Goal: Communication & Community: Answer question/provide support

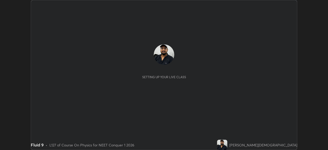
scroll to position [150, 328]
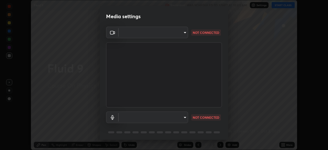
type input "8430282c75c9cf90d073dd2650c69e1562d55ee46f92edd4d0492a031e33ab74"
click at [182, 118] on body "Erase all Fluid 9 Recording WAS SCHEDULED TO START AT 10:00 AM Settings START C…" at bounding box center [164, 75] width 328 height 150
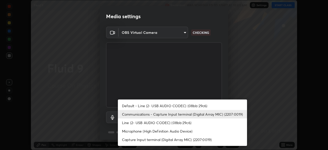
click at [180, 105] on li "Default - Line (2- USB AUDIO CODEC) (08bb:29c6)" at bounding box center [182, 106] width 129 height 8
type input "default"
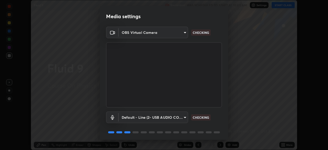
scroll to position [18, 0]
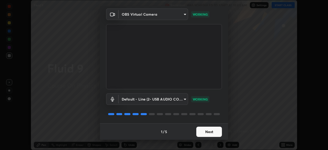
click at [205, 134] on button "Next" at bounding box center [210, 132] width 26 height 10
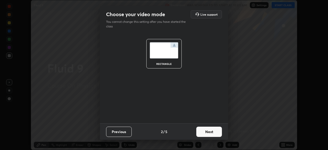
scroll to position [0, 0]
click at [207, 132] on button "Next" at bounding box center [210, 132] width 26 height 10
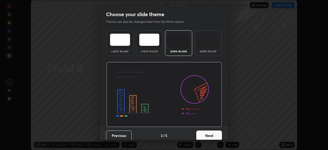
click at [207, 44] on img at bounding box center [208, 40] width 20 height 12
click at [212, 133] on button "Next" at bounding box center [210, 136] width 26 height 10
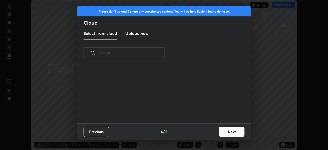
click at [226, 132] on button "Next" at bounding box center [232, 132] width 26 height 10
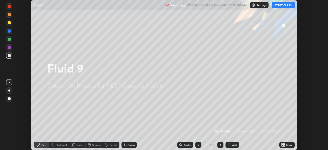
click at [280, 4] on button "START CLASS" at bounding box center [283, 5] width 23 height 6
click at [230, 143] on img at bounding box center [229, 145] width 4 height 4
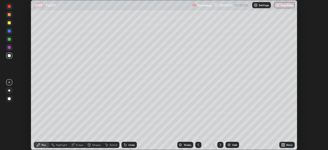
click at [8, 91] on div at bounding box center [9, 91] width 2 height 2
click at [10, 22] on div at bounding box center [9, 22] width 3 height 3
click at [129, 145] on div "Undo" at bounding box center [132, 145] width 6 height 3
click at [75, 146] on div "Eraser" at bounding box center [77, 145] width 16 height 6
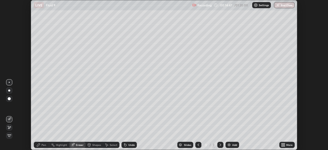
click at [8, 128] on icon at bounding box center [9, 127] width 3 height 3
click at [43, 147] on div "Pen" at bounding box center [41, 145] width 15 height 6
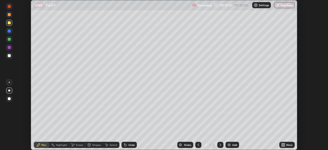
click at [9, 32] on div at bounding box center [9, 31] width 3 height 3
click at [8, 37] on div at bounding box center [9, 39] width 6 height 6
click at [197, 148] on div at bounding box center [199, 145] width 6 height 6
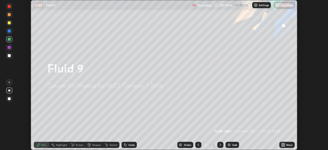
click at [221, 148] on div at bounding box center [221, 145] width 6 height 6
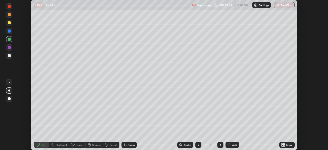
click at [232, 145] on div "Add" at bounding box center [233, 145] width 14 height 6
click at [10, 54] on div at bounding box center [9, 56] width 6 height 6
click at [232, 146] on div "Add" at bounding box center [233, 145] width 14 height 6
click at [10, 23] on div at bounding box center [9, 22] width 3 height 3
click at [234, 146] on div "Add" at bounding box center [235, 145] width 5 height 3
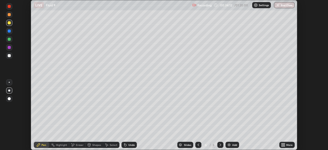
click at [9, 56] on div at bounding box center [9, 55] width 3 height 3
click at [77, 146] on div "Eraser" at bounding box center [80, 145] width 8 height 3
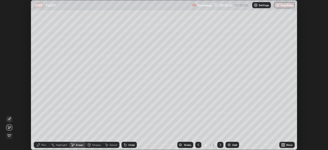
click at [9, 129] on icon at bounding box center [9, 127] width 4 height 4
click at [42, 145] on div "Pen" at bounding box center [44, 145] width 5 height 3
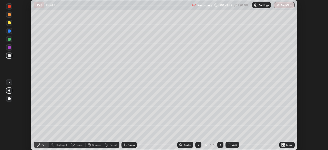
click at [231, 145] on img at bounding box center [229, 145] width 4 height 4
click at [9, 24] on div at bounding box center [9, 22] width 3 height 3
click at [9, 56] on div at bounding box center [9, 55] width 3 height 3
click at [8, 39] on div at bounding box center [9, 39] width 3 height 3
click at [79, 146] on div "Eraser" at bounding box center [80, 145] width 8 height 3
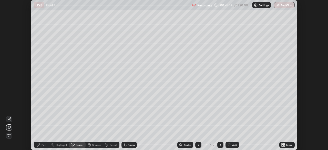
click at [41, 144] on div "Pen" at bounding box center [41, 145] width 15 height 6
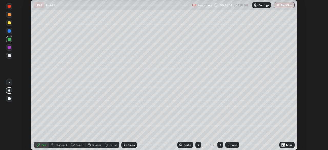
click at [232, 145] on div "Add" at bounding box center [233, 145] width 14 height 6
click at [10, 56] on div at bounding box center [9, 55] width 3 height 3
click at [198, 145] on icon at bounding box center [199, 145] width 4 height 4
click at [220, 144] on icon at bounding box center [221, 145] width 4 height 4
click at [231, 146] on div "Add" at bounding box center [233, 145] width 14 height 6
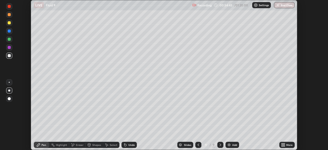
click at [10, 31] on div at bounding box center [9, 31] width 3 height 3
click at [8, 24] on div at bounding box center [9, 22] width 3 height 3
click at [8, 41] on div at bounding box center [9, 39] width 3 height 3
click at [232, 145] on div "Add" at bounding box center [233, 145] width 14 height 6
click at [10, 55] on div at bounding box center [9, 55] width 3 height 3
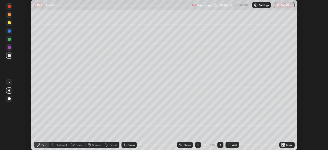
click at [9, 39] on div at bounding box center [9, 39] width 3 height 3
click at [10, 55] on div at bounding box center [9, 55] width 3 height 3
click at [10, 32] on div at bounding box center [9, 31] width 3 height 3
click at [91, 144] on div "Shapes" at bounding box center [94, 145] width 17 height 6
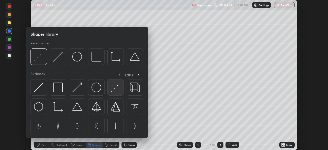
click at [115, 89] on img at bounding box center [116, 88] width 10 height 10
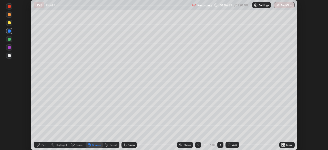
click at [44, 146] on div "Pen" at bounding box center [44, 145] width 5 height 3
click at [9, 56] on div at bounding box center [9, 55] width 3 height 3
click at [62, 146] on div "Highlight" at bounding box center [61, 145] width 11 height 3
click at [9, 126] on icon at bounding box center [9, 127] width 4 height 4
click at [10, 55] on div at bounding box center [9, 55] width 3 height 3
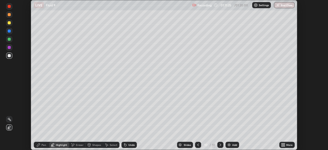
click at [9, 48] on div at bounding box center [9, 47] width 3 height 3
click at [281, 7] on button "End Class" at bounding box center [285, 5] width 20 height 6
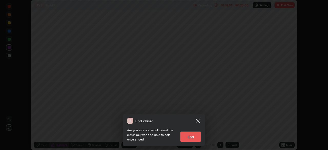
click at [193, 137] on button "End" at bounding box center [191, 137] width 21 height 10
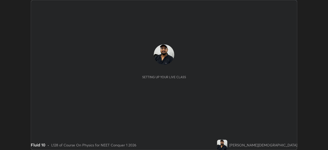
scroll to position [150, 328]
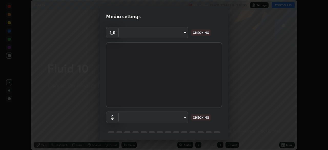
type input "8430282c75c9cf90d073dd2650c69e1562d55ee46f92edd4d0492a031e33ab74"
click at [176, 117] on body "Erase all Fluid 10 Recording CLASS STARTS IN 3 MINS Settings START CLASS Settin…" at bounding box center [164, 75] width 328 height 150
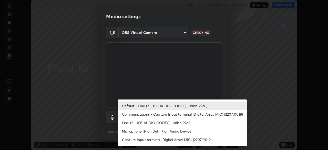
click at [178, 108] on li "Default - Line (2- USB AUDIO CODEC) (08bb:29c6)" at bounding box center [182, 106] width 129 height 8
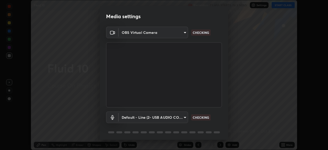
scroll to position [18, 0]
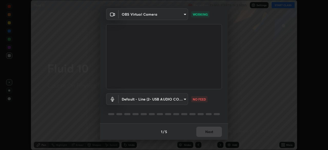
click at [178, 101] on body "Erase all Fluid 10 Recording CLASS STARTS IN 3 MINS Settings START CLASS Settin…" at bounding box center [164, 75] width 328 height 150
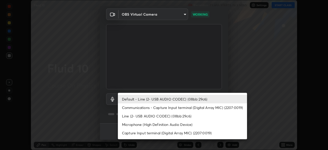
click at [182, 110] on li "Communications - Capture Input terminal (Digital Array MIC) (2207:0019)" at bounding box center [182, 107] width 129 height 8
type input "communications"
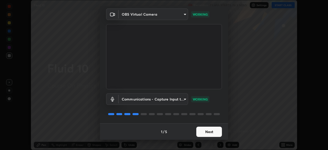
click at [210, 132] on button "Next" at bounding box center [210, 132] width 26 height 10
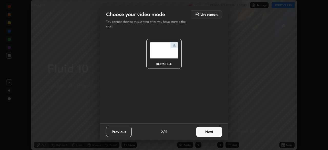
scroll to position [0, 0]
click at [211, 133] on button "Next" at bounding box center [210, 132] width 26 height 10
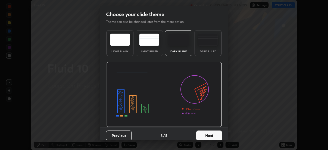
click at [210, 44] on img at bounding box center [208, 40] width 20 height 12
click at [209, 131] on button "Next" at bounding box center [210, 136] width 26 height 10
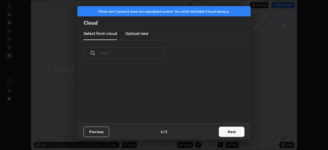
click at [226, 132] on button "Next" at bounding box center [232, 132] width 26 height 10
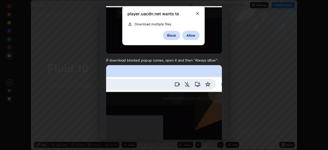
scroll to position [123, 0]
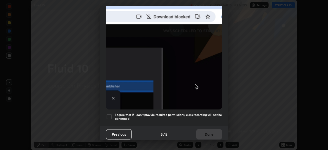
click at [197, 114] on h5 "I agree that if I don't provide required permissions, class recording will not …" at bounding box center [168, 117] width 107 height 8
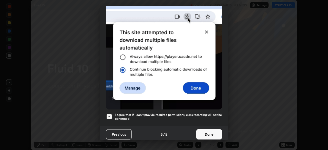
click at [204, 129] on button "Done" at bounding box center [210, 134] width 26 height 10
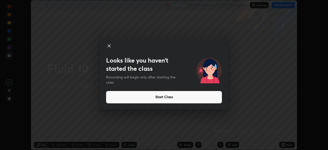
click at [0, 117] on div "Looks like you haven’t started the class Recording will begin only after starti…" at bounding box center [164, 75] width 328 height 150
click at [176, 97] on button "Start Class" at bounding box center [164, 97] width 116 height 12
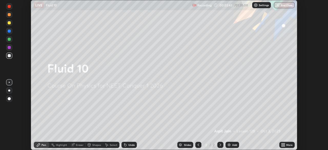
click at [230, 145] on img at bounding box center [229, 145] width 4 height 4
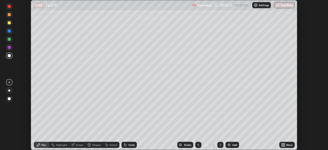
click at [9, 40] on div at bounding box center [9, 39] width 3 height 3
click at [75, 144] on div "Eraser" at bounding box center [77, 145] width 16 height 6
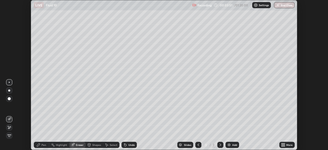
click at [42, 144] on div "Pen" at bounding box center [44, 145] width 5 height 3
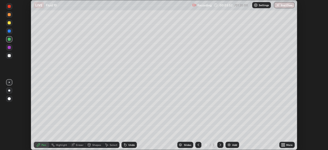
click at [9, 31] on div at bounding box center [9, 31] width 3 height 3
click at [10, 23] on div at bounding box center [9, 22] width 3 height 3
click at [75, 146] on div "Eraser" at bounding box center [77, 145] width 16 height 6
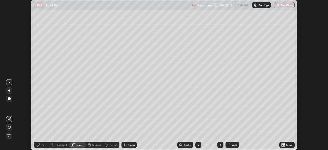
click at [230, 146] on img at bounding box center [229, 145] width 4 height 4
click at [40, 142] on div "Pen" at bounding box center [41, 145] width 15 height 6
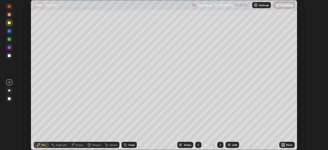
click at [8, 40] on div at bounding box center [9, 39] width 3 height 3
click at [9, 32] on div at bounding box center [9, 31] width 3 height 3
click at [56, 145] on div "Highlight" at bounding box center [61, 145] width 11 height 3
click at [9, 127] on icon at bounding box center [9, 127] width 3 height 3
click at [8, 47] on div at bounding box center [9, 47] width 3 height 3
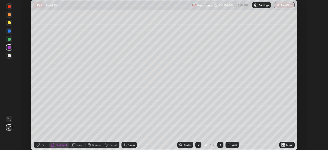
click at [41, 146] on div "Pen" at bounding box center [41, 145] width 15 height 6
click at [10, 32] on div at bounding box center [9, 31] width 3 height 3
click at [9, 40] on div at bounding box center [9, 39] width 3 height 3
click at [129, 147] on div "Undo" at bounding box center [129, 145] width 15 height 6
click at [74, 144] on icon at bounding box center [73, 145] width 4 height 4
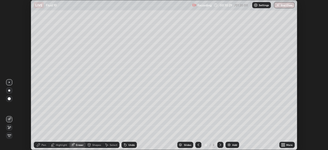
click at [9, 137] on span "Erase all" at bounding box center [9, 135] width 6 height 3
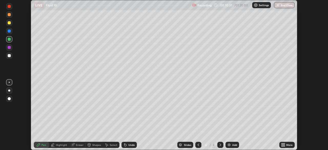
click at [10, 56] on div at bounding box center [9, 55] width 3 height 3
click at [8, 30] on div at bounding box center [9, 31] width 3 height 3
click at [75, 145] on div "Eraser" at bounding box center [77, 145] width 16 height 6
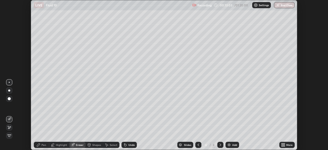
click at [10, 127] on icon at bounding box center [9, 127] width 4 height 4
click at [39, 147] on icon at bounding box center [38, 145] width 4 height 4
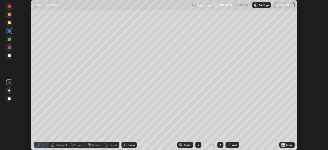
click at [76, 147] on div "Eraser" at bounding box center [77, 145] width 16 height 6
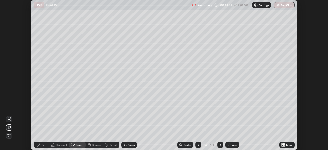
click at [39, 147] on icon at bounding box center [38, 145] width 4 height 4
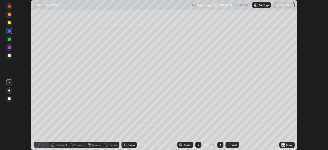
click at [7, 58] on div at bounding box center [9, 56] width 6 height 6
click at [79, 145] on div "Eraser" at bounding box center [80, 145] width 8 height 3
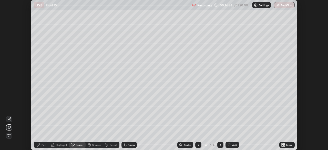
click at [43, 144] on div "Pen" at bounding box center [44, 145] width 5 height 3
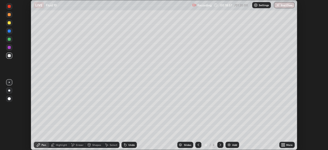
click at [8, 40] on div at bounding box center [9, 39] width 3 height 3
click at [9, 55] on div at bounding box center [9, 55] width 3 height 3
click at [9, 23] on div at bounding box center [9, 22] width 3 height 3
click at [231, 146] on div "Add" at bounding box center [233, 145] width 14 height 6
click at [94, 145] on div "Shapes" at bounding box center [96, 145] width 9 height 3
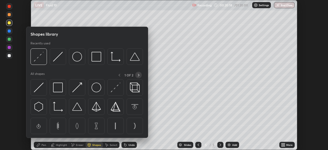
click at [139, 75] on icon at bounding box center [139, 75] width 4 height 4
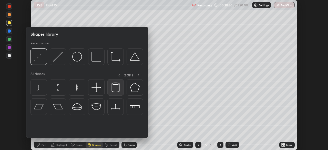
click at [115, 87] on img at bounding box center [116, 88] width 10 height 10
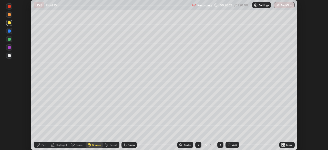
click at [96, 148] on div "Shapes" at bounding box center [94, 145] width 17 height 6
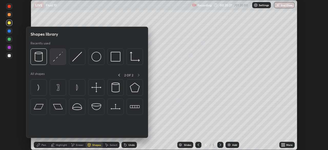
click at [57, 57] on img at bounding box center [58, 57] width 10 height 10
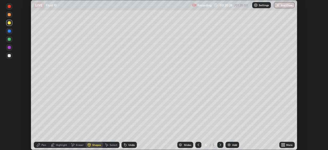
click at [8, 31] on div at bounding box center [9, 31] width 3 height 3
click at [8, 22] on div at bounding box center [9, 22] width 3 height 3
click at [8, 56] on div at bounding box center [9, 55] width 3 height 3
click at [42, 146] on div "Pen" at bounding box center [44, 145] width 5 height 3
click at [8, 99] on div at bounding box center [9, 98] width 3 height 3
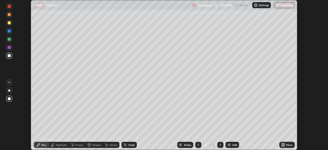
click at [11, 40] on div at bounding box center [9, 39] width 6 height 6
click at [9, 83] on div at bounding box center [9, 82] width 6 height 6
click at [76, 145] on div "Eraser" at bounding box center [80, 145] width 8 height 3
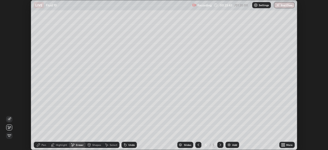
click at [41, 147] on div "Pen" at bounding box center [41, 145] width 15 height 6
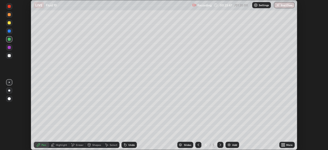
click at [130, 147] on div "Undo" at bounding box center [129, 145] width 15 height 6
click at [9, 48] on div at bounding box center [9, 47] width 3 height 3
click at [9, 23] on div at bounding box center [9, 22] width 3 height 3
click at [9, 54] on div at bounding box center [9, 55] width 3 height 3
click at [10, 47] on div at bounding box center [9, 47] width 3 height 3
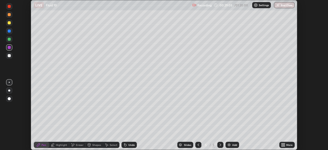
click at [233, 146] on div "Add" at bounding box center [235, 145] width 5 height 3
click at [10, 30] on div at bounding box center [9, 31] width 3 height 3
click at [9, 56] on div at bounding box center [9, 55] width 3 height 3
click at [6, 91] on div at bounding box center [9, 91] width 6 height 6
click at [129, 145] on div "Undo" at bounding box center [132, 145] width 6 height 3
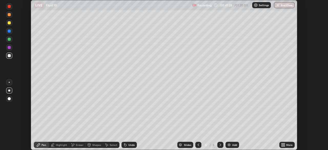
click at [228, 144] on img at bounding box center [229, 145] width 4 height 4
click at [9, 56] on div at bounding box center [9, 55] width 3 height 3
click at [10, 40] on div at bounding box center [9, 39] width 3 height 3
click at [9, 48] on div at bounding box center [9, 47] width 3 height 3
click at [9, 49] on div at bounding box center [9, 47] width 3 height 3
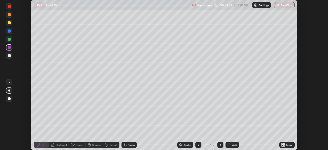
click at [10, 48] on div at bounding box center [9, 47] width 3 height 3
click at [10, 55] on div at bounding box center [9, 55] width 3 height 3
click at [10, 40] on div at bounding box center [9, 39] width 3 height 3
click at [9, 24] on div at bounding box center [9, 22] width 3 height 3
click at [62, 145] on div "Highlight" at bounding box center [61, 145] width 11 height 3
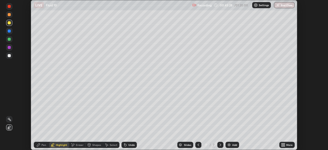
click at [10, 128] on icon at bounding box center [9, 127] width 4 height 4
click at [41, 145] on div "Pen" at bounding box center [41, 145] width 15 height 6
click at [125, 145] on icon at bounding box center [125, 145] width 2 height 2
click at [125, 146] on icon at bounding box center [125, 145] width 2 height 2
click at [124, 144] on icon at bounding box center [125, 145] width 2 height 2
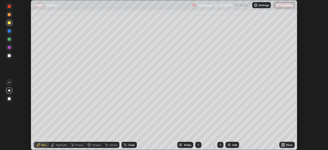
click at [231, 146] on div "Add" at bounding box center [233, 145] width 14 height 6
click at [9, 55] on div at bounding box center [9, 55] width 3 height 3
click at [10, 32] on div at bounding box center [9, 31] width 3 height 3
click at [198, 145] on icon at bounding box center [199, 145] width 4 height 4
click at [220, 145] on icon at bounding box center [221, 145] width 4 height 4
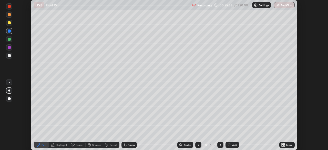
click at [230, 143] on div "Add" at bounding box center [233, 145] width 14 height 6
click at [8, 56] on div at bounding box center [9, 55] width 3 height 3
click at [9, 22] on div at bounding box center [9, 22] width 3 height 3
click at [75, 144] on div "Eraser" at bounding box center [77, 145] width 16 height 6
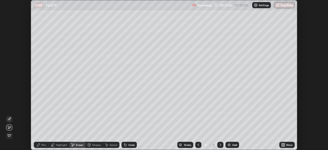
click at [40, 145] on icon at bounding box center [38, 145] width 4 height 4
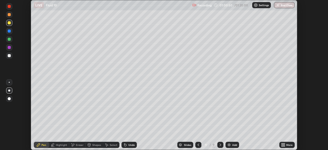
click at [233, 145] on div "Add" at bounding box center [235, 145] width 5 height 3
click at [197, 144] on icon at bounding box center [198, 145] width 4 height 4
click at [220, 145] on icon at bounding box center [221, 145] width 4 height 4
click at [10, 55] on div at bounding box center [9, 55] width 3 height 3
click at [10, 24] on div at bounding box center [9, 22] width 3 height 3
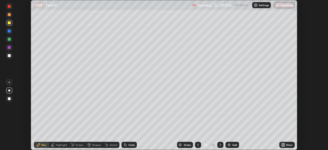
click at [280, 4] on button "End Class" at bounding box center [284, 5] width 21 height 6
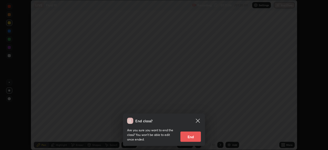
click at [191, 141] on button "End" at bounding box center [191, 137] width 21 height 10
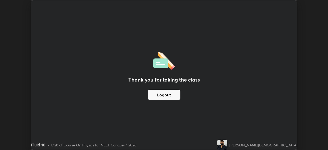
click at [165, 94] on button "Logout" at bounding box center [164, 95] width 33 height 10
